Goal: Check status: Check status

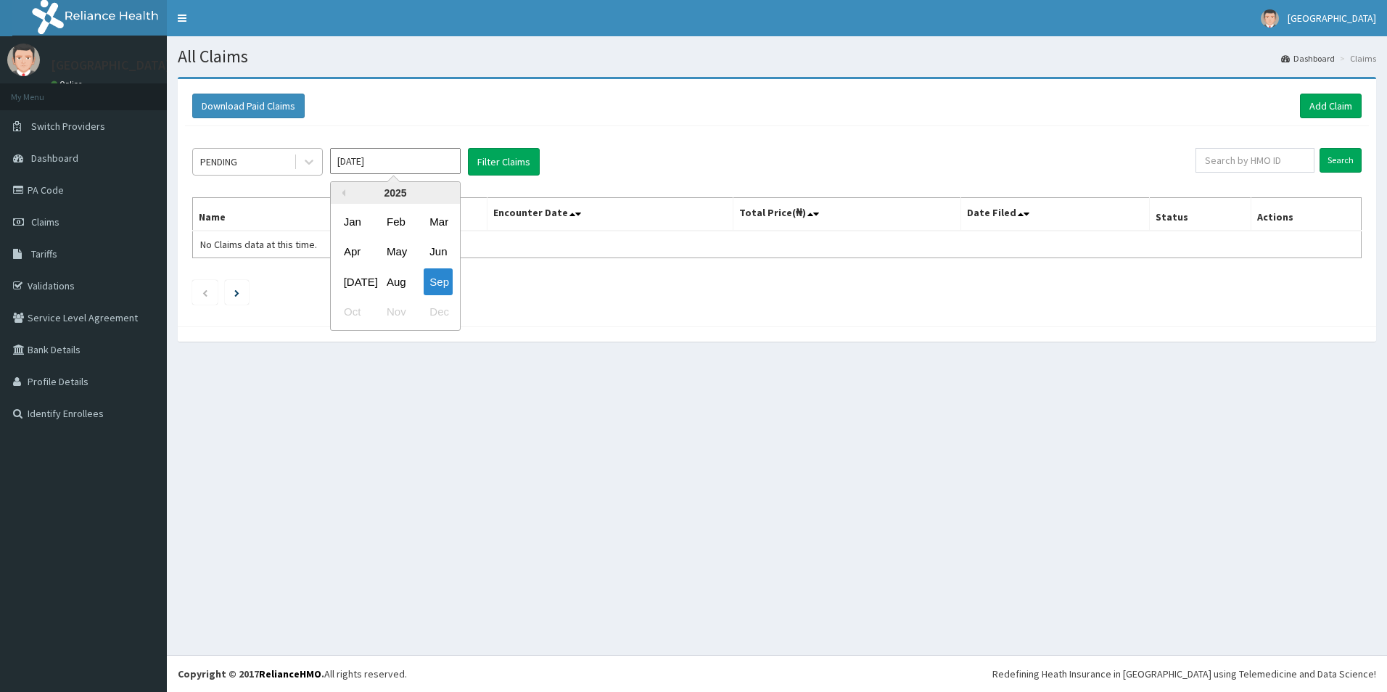
click at [297, 165] on div at bounding box center [309, 162] width 26 height 26
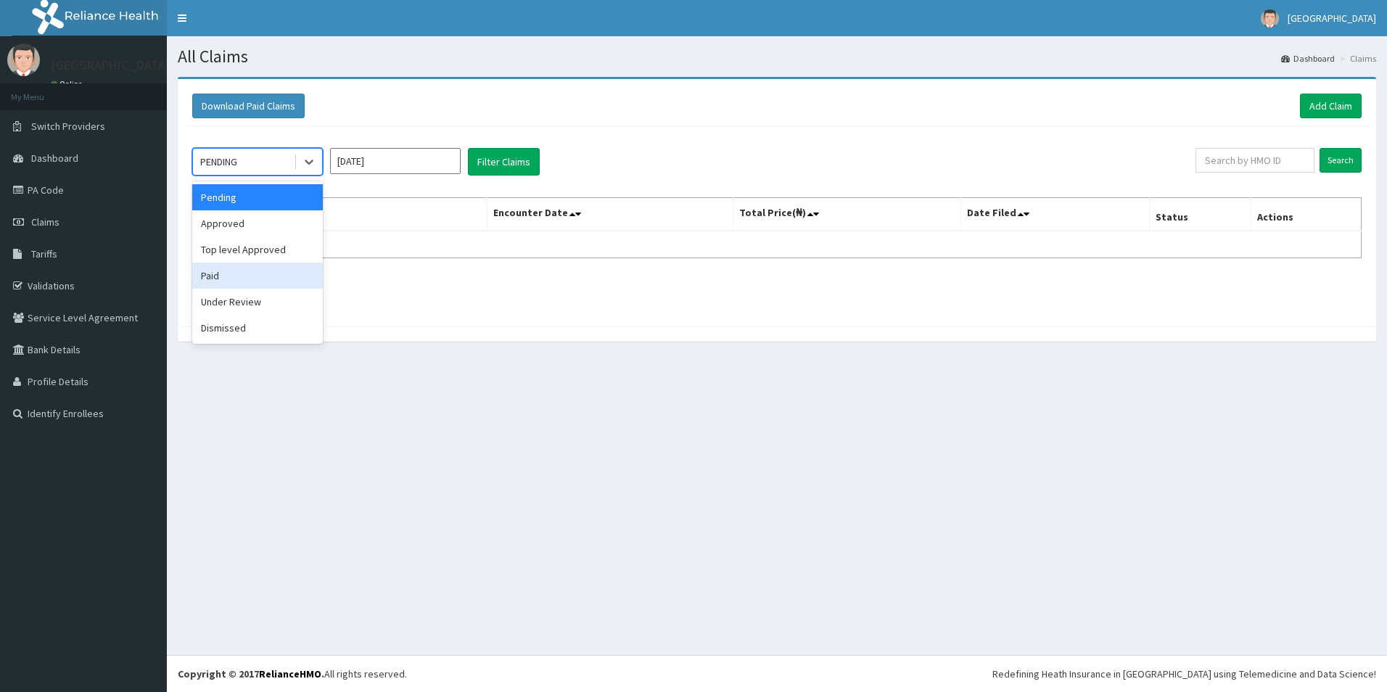
click at [237, 280] on div "Paid" at bounding box center [257, 276] width 131 height 26
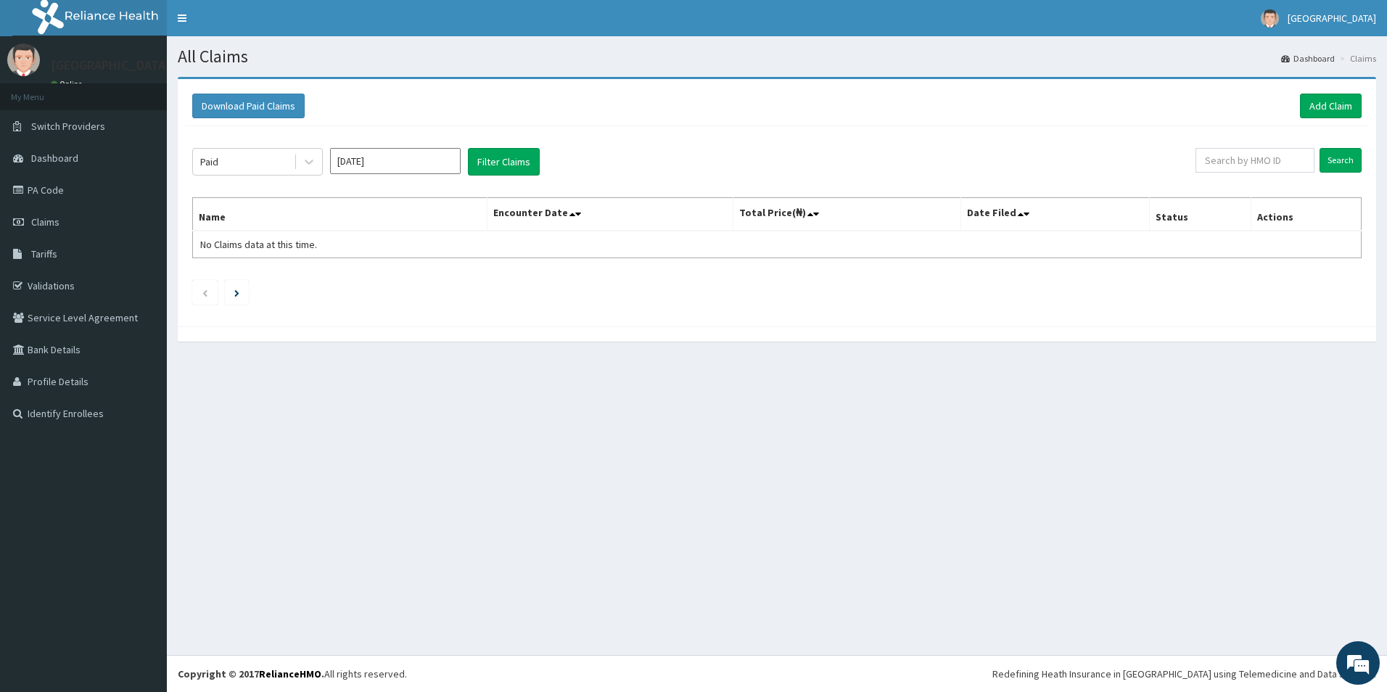
click at [390, 144] on div "Paid [DATE] Filter Claims Search Name Encounter Date Total Price(₦) Date Filed …" at bounding box center [777, 222] width 1184 height 193
click at [391, 161] on input "[DATE]" at bounding box center [395, 161] width 131 height 26
click at [348, 228] on div "Jan" at bounding box center [352, 221] width 29 height 27
type input "[DATE]"
click at [480, 165] on button "Filter Claims" at bounding box center [504, 162] width 72 height 28
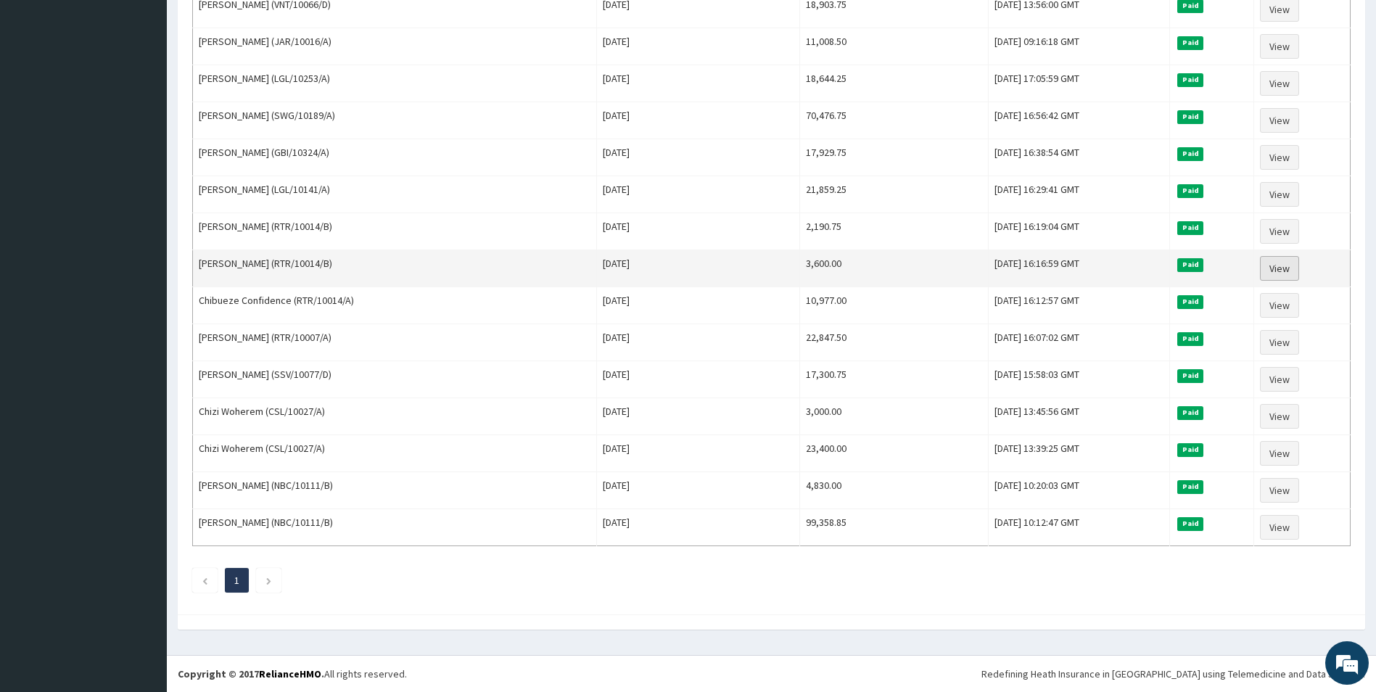
click at [1282, 261] on link "View" at bounding box center [1279, 268] width 39 height 25
